Goal: Task Accomplishment & Management: Use online tool/utility

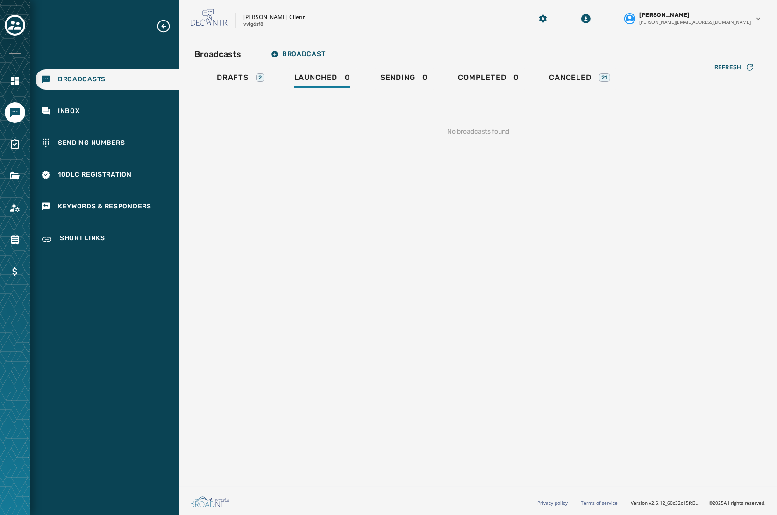
click at [324, 319] on div "Broadcasts Broadcast Drafts 2 Launched 0 Sending 0 Completed 0 Canceled 21 Refr…" at bounding box center [478, 260] width 598 height 446
click at [242, 73] on span "Drafts" at bounding box center [233, 77] width 32 height 9
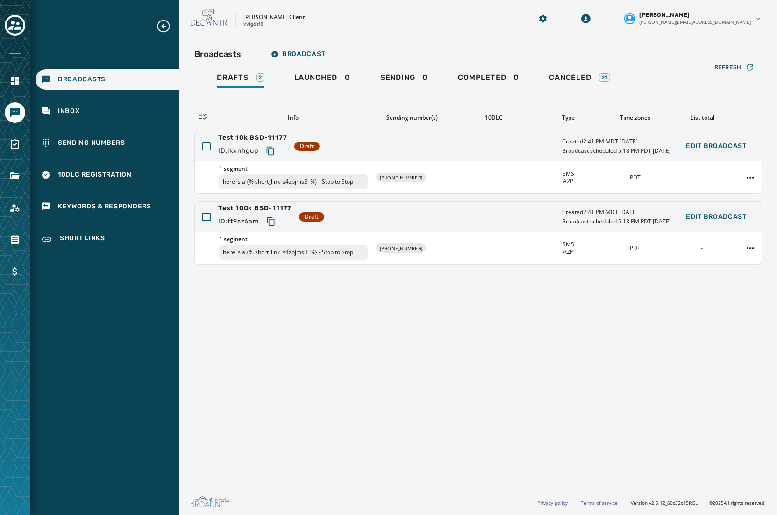
click at [454, 400] on div "Broadcasts Broadcast Drafts 2 Launched 0 Sending 0 Completed 0 Canceled 21 Refr…" at bounding box center [478, 260] width 598 height 446
click at [376, 158] on div "Test 10k BSD-11177 ID: ikxnhgup Draft Created 2:41 PM MDT [DATE] Broadcast sche…" at bounding box center [478, 146] width 567 height 30
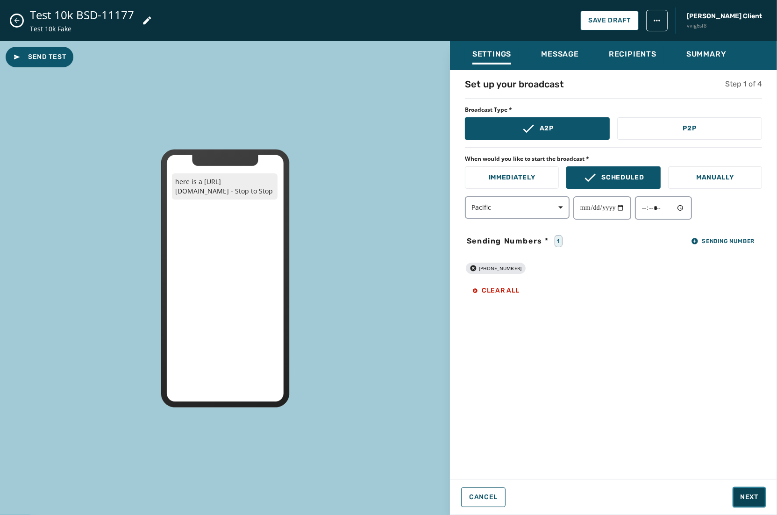
click at [754, 494] on span "Next" at bounding box center [749, 496] width 18 height 9
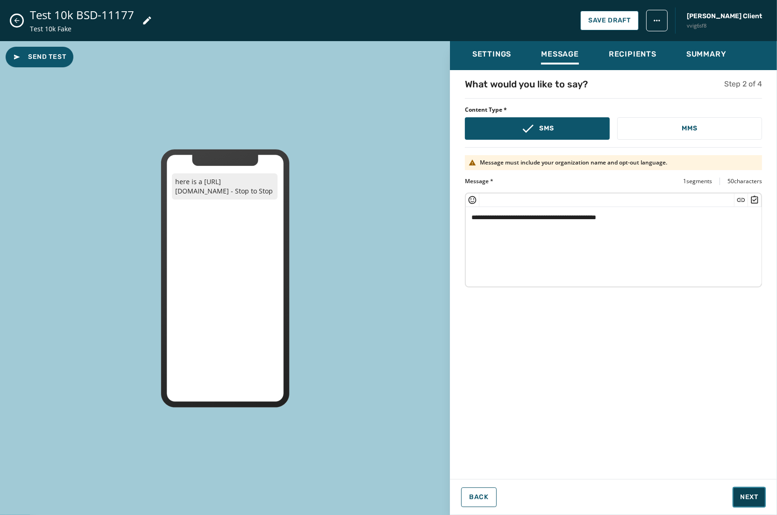
click at [755, 492] on span "Next" at bounding box center [749, 496] width 18 height 9
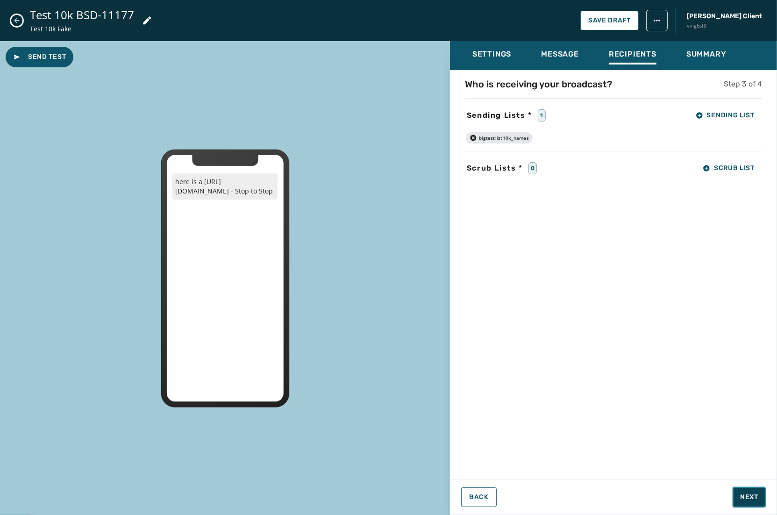
click at [755, 492] on span "Next" at bounding box center [749, 496] width 18 height 9
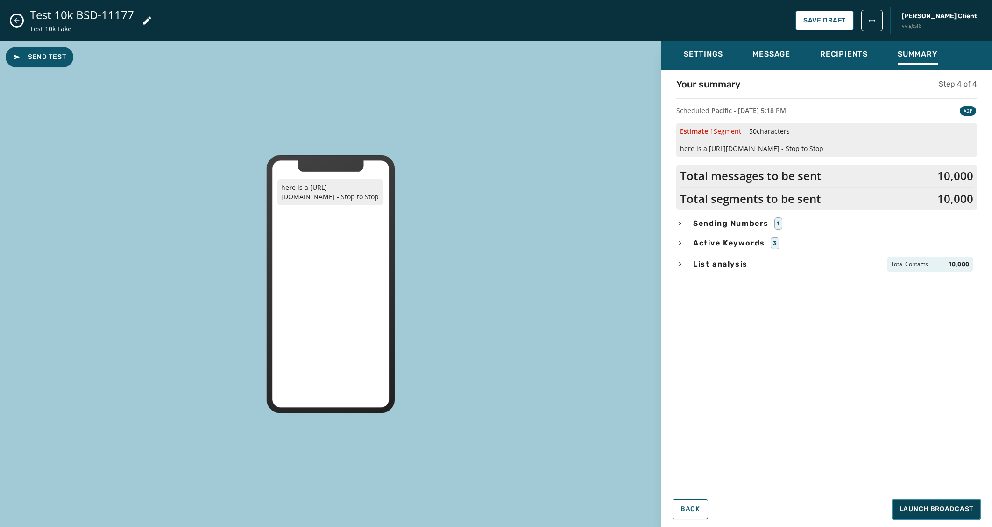
click at [776, 508] on span "Launch Broadcast" at bounding box center [937, 508] width 74 height 9
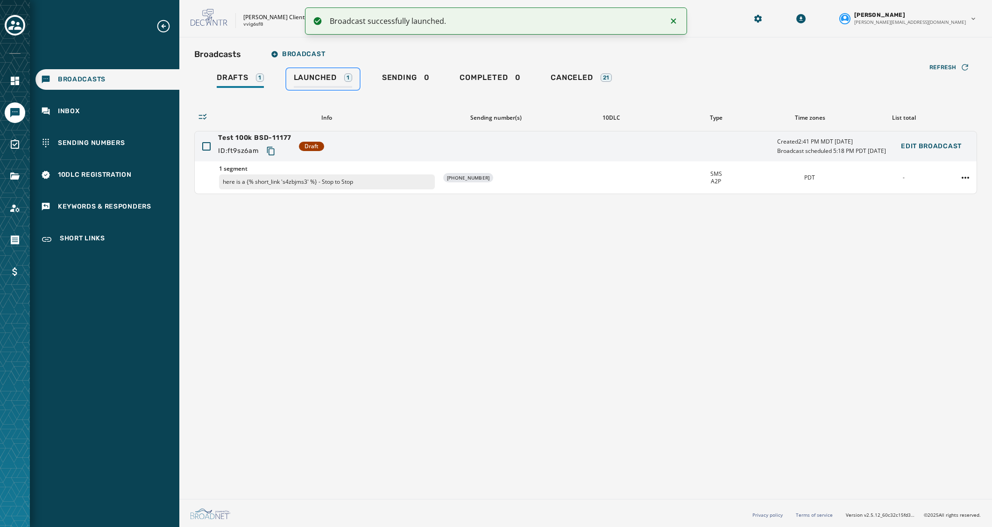
click at [342, 85] on div "Launched 1" at bounding box center [323, 80] width 58 height 15
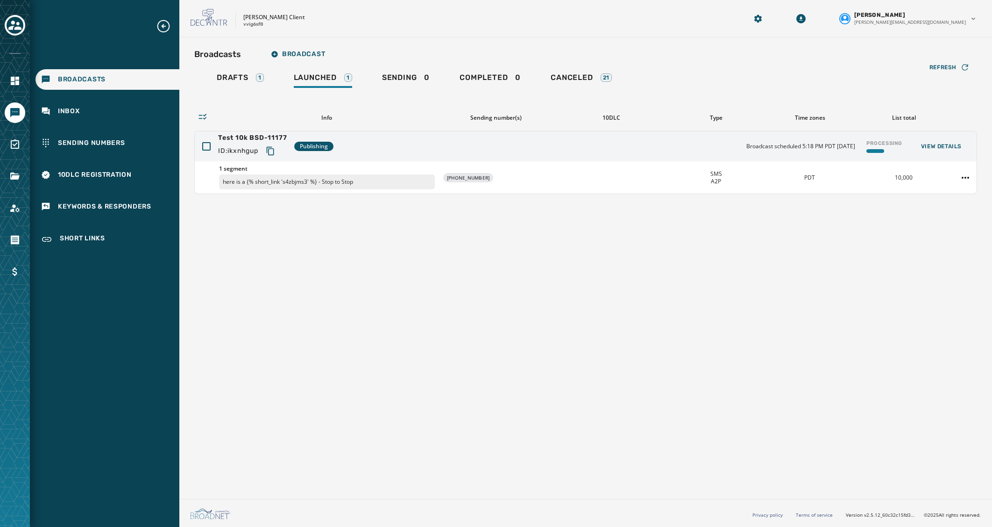
click at [776, 374] on div "Broadcasts Broadcast Drafts 1 Launched 1 Sending 0 Completed 0 Canceled 21 Refr…" at bounding box center [585, 265] width 813 height 457
click at [513, 381] on div "Broadcasts Broadcast Drafts 1 Launched 1 Sending 0 Completed 0 Canceled 21 Refr…" at bounding box center [585, 265] width 813 height 457
click at [446, 491] on div "Broadcasts Broadcast Drafts 1 Launched 1 Sending 0 Completed 0 Canceled 21 Refr…" at bounding box center [585, 265] width 813 height 457
click at [395, 451] on div "Broadcasts Broadcast Drafts 1 Launched 1 Sending 0 Completed 0 Canceled 21 Refr…" at bounding box center [585, 265] width 813 height 457
